Goal: Download file/media

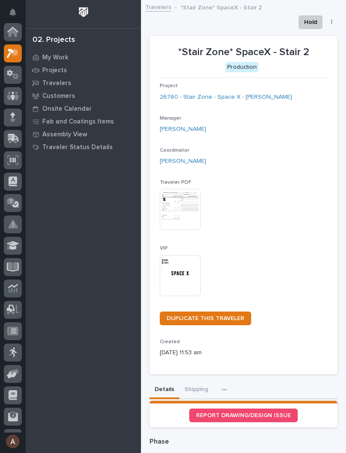
scroll to position [21, 0]
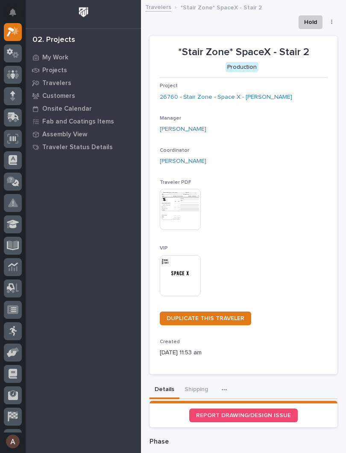
click at [180, 266] on img at bounding box center [180, 275] width 41 height 41
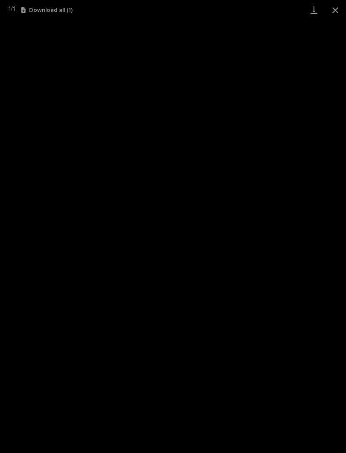
click at [310, 14] on link "Download" at bounding box center [313, 10] width 21 height 20
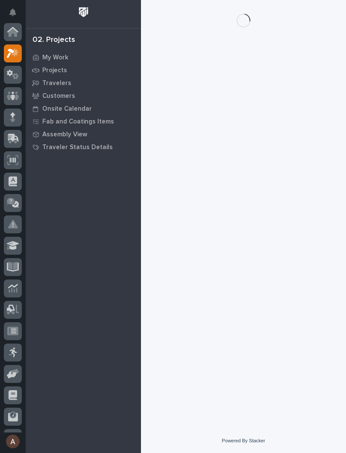
scroll to position [21, 0]
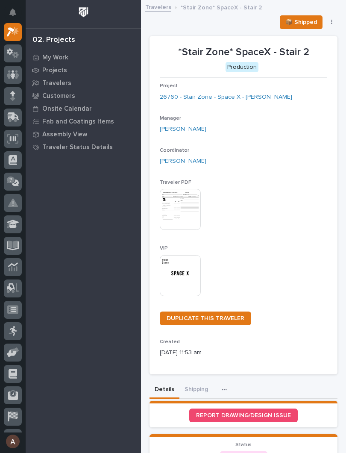
click at [181, 275] on img at bounding box center [180, 275] width 41 height 41
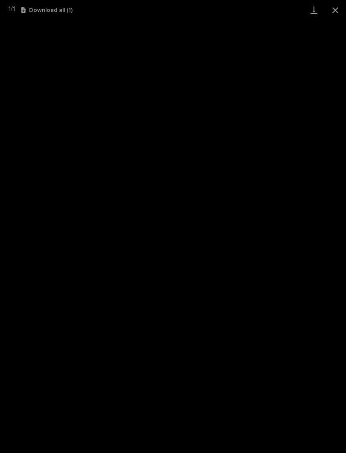
click at [315, 13] on link "Download" at bounding box center [313, 10] width 21 height 20
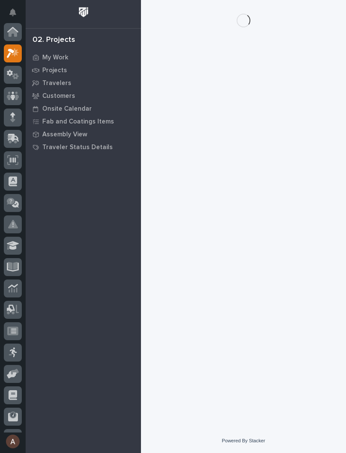
scroll to position [21, 0]
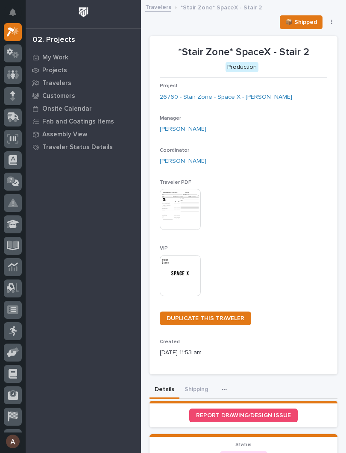
click at [181, 269] on img at bounding box center [180, 275] width 41 height 41
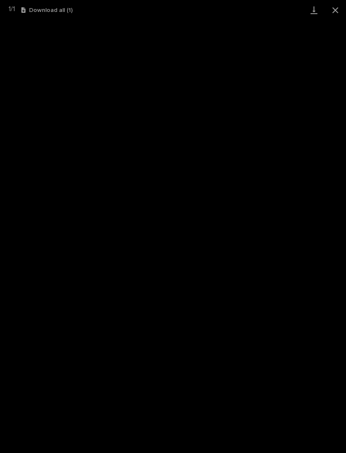
click at [312, 13] on link "Download" at bounding box center [313, 10] width 21 height 20
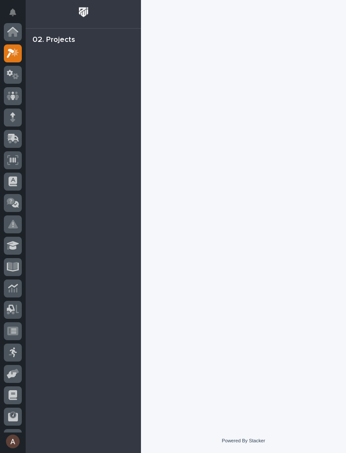
scroll to position [21, 0]
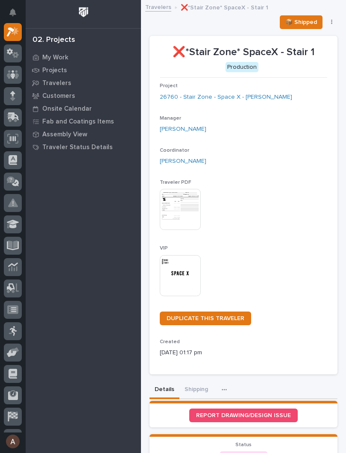
click at [187, 265] on img at bounding box center [180, 275] width 41 height 41
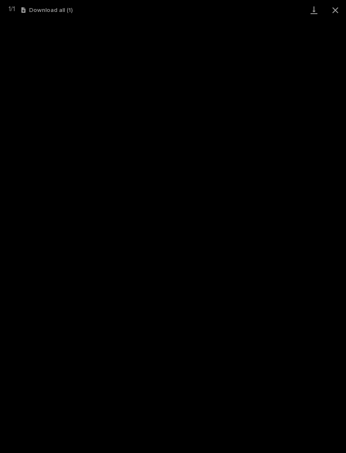
click at [310, 9] on link "Download" at bounding box center [313, 10] width 21 height 20
